Goal: Check status

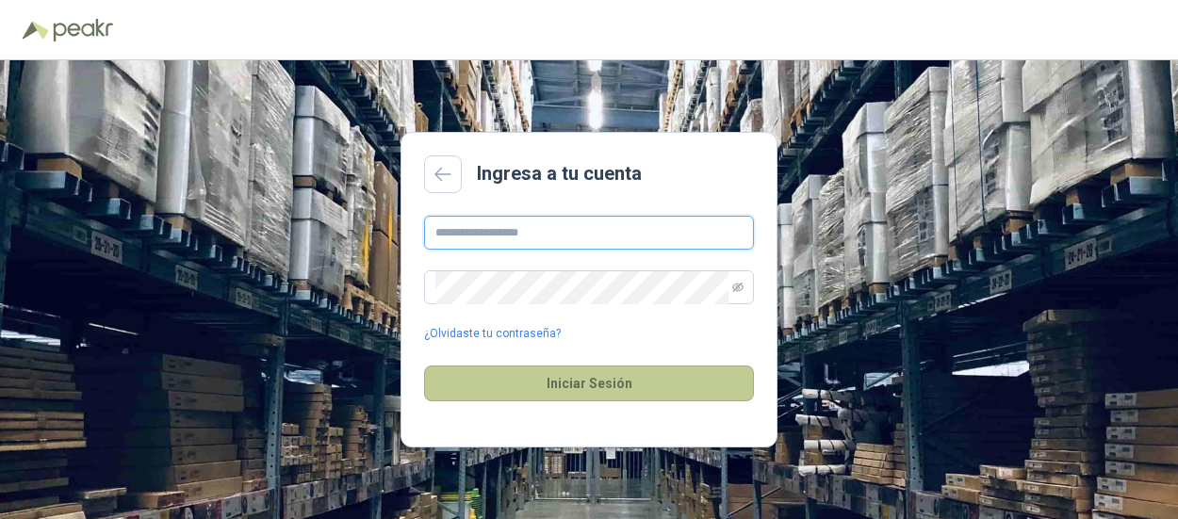
type input "**********"
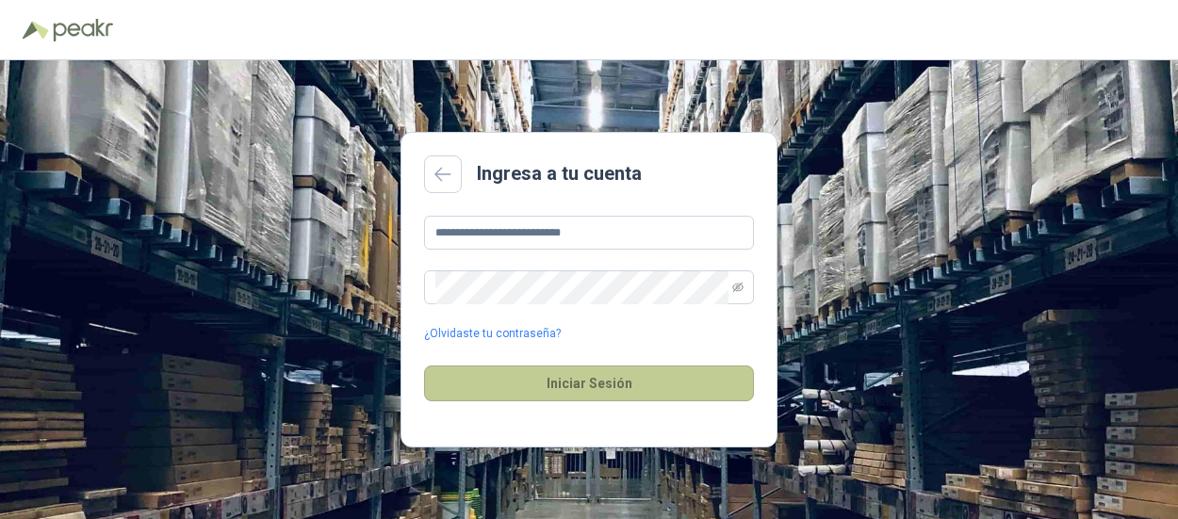
click at [651, 389] on button "Iniciar Sesión" at bounding box center [589, 384] width 330 height 36
